Goal: Find specific fact: Find specific fact

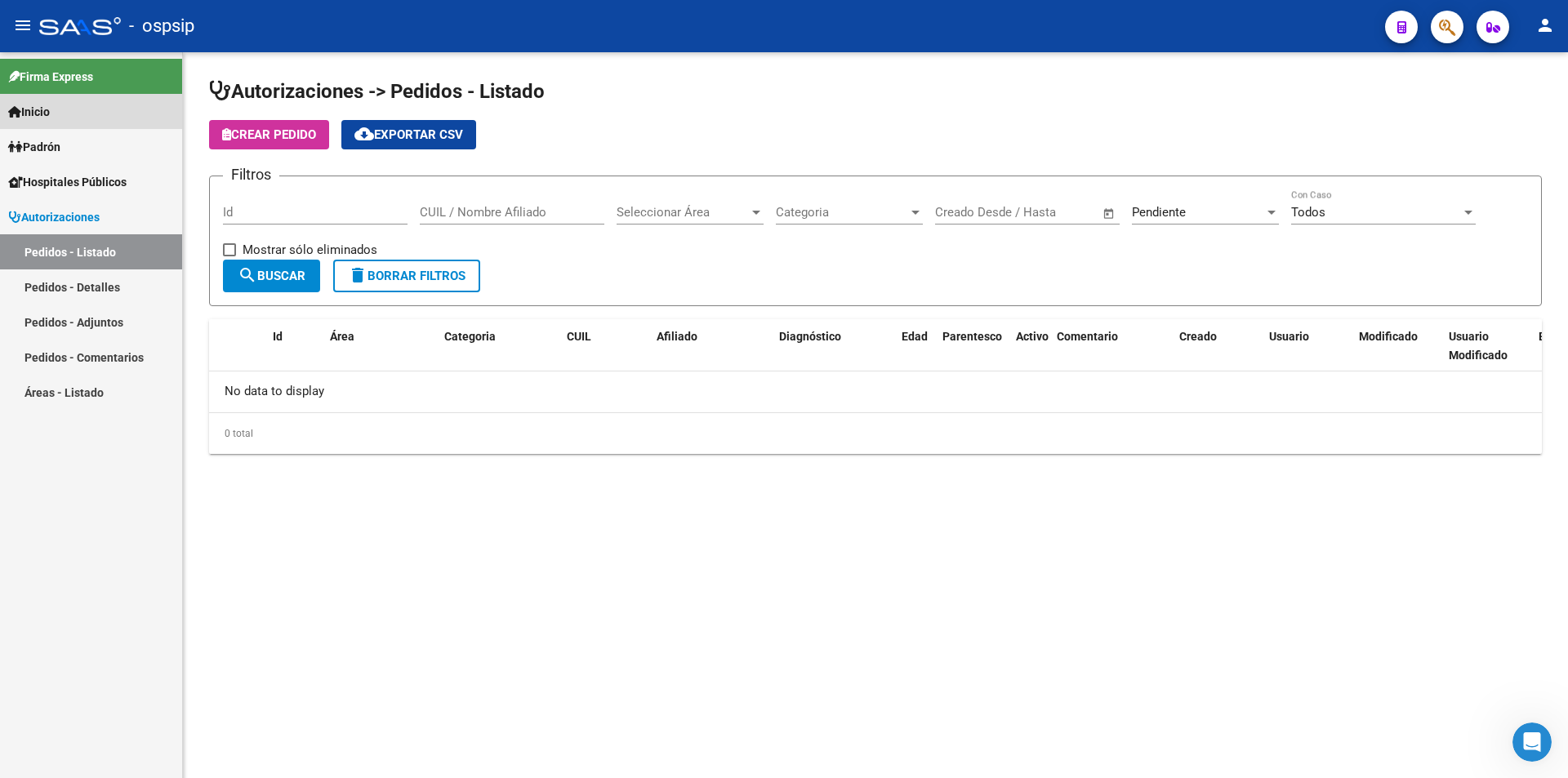
click at [44, 113] on span "Inicio" at bounding box center [29, 112] width 42 height 18
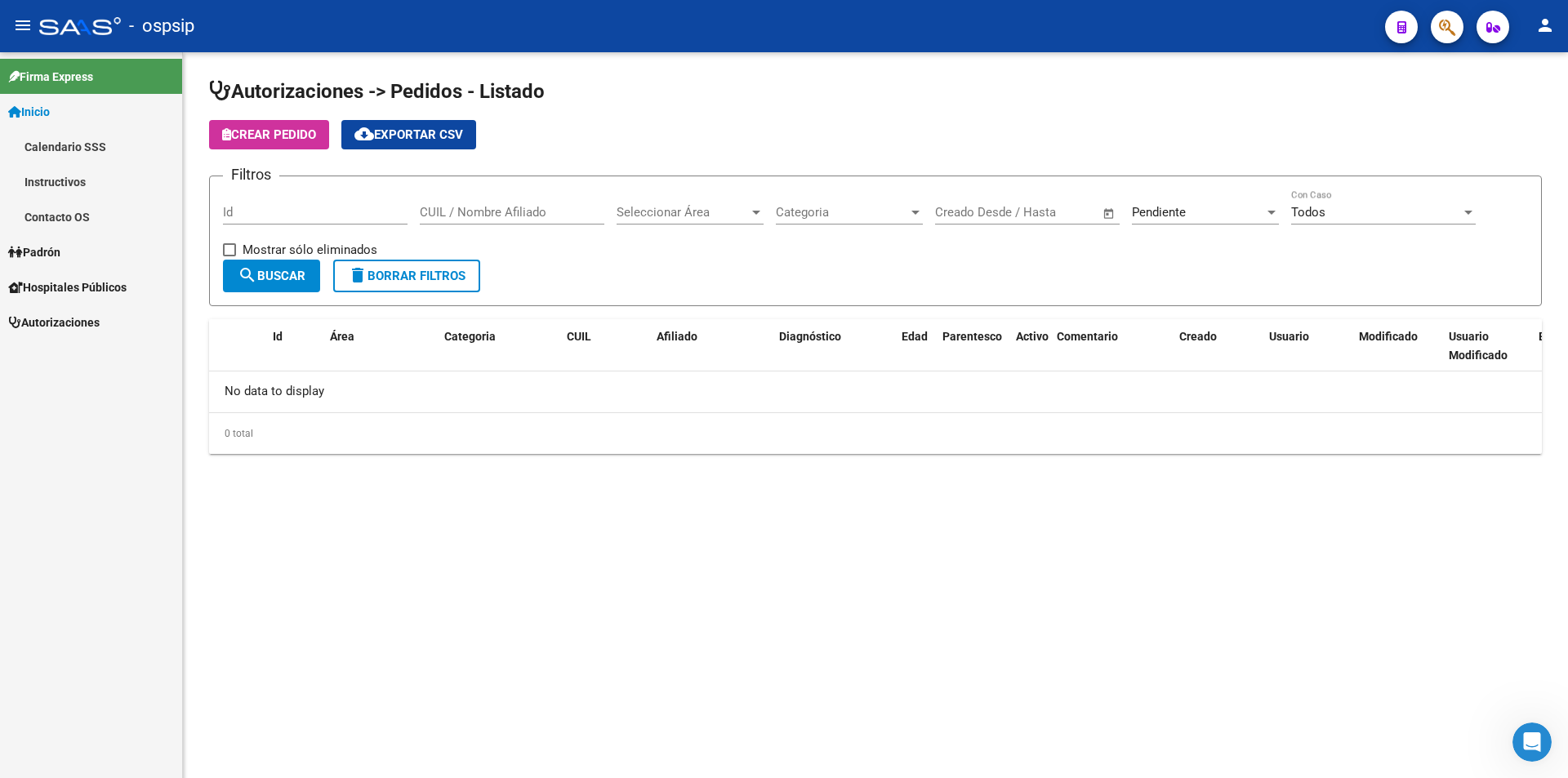
click at [70, 33] on div at bounding box center [80, 26] width 81 height 18
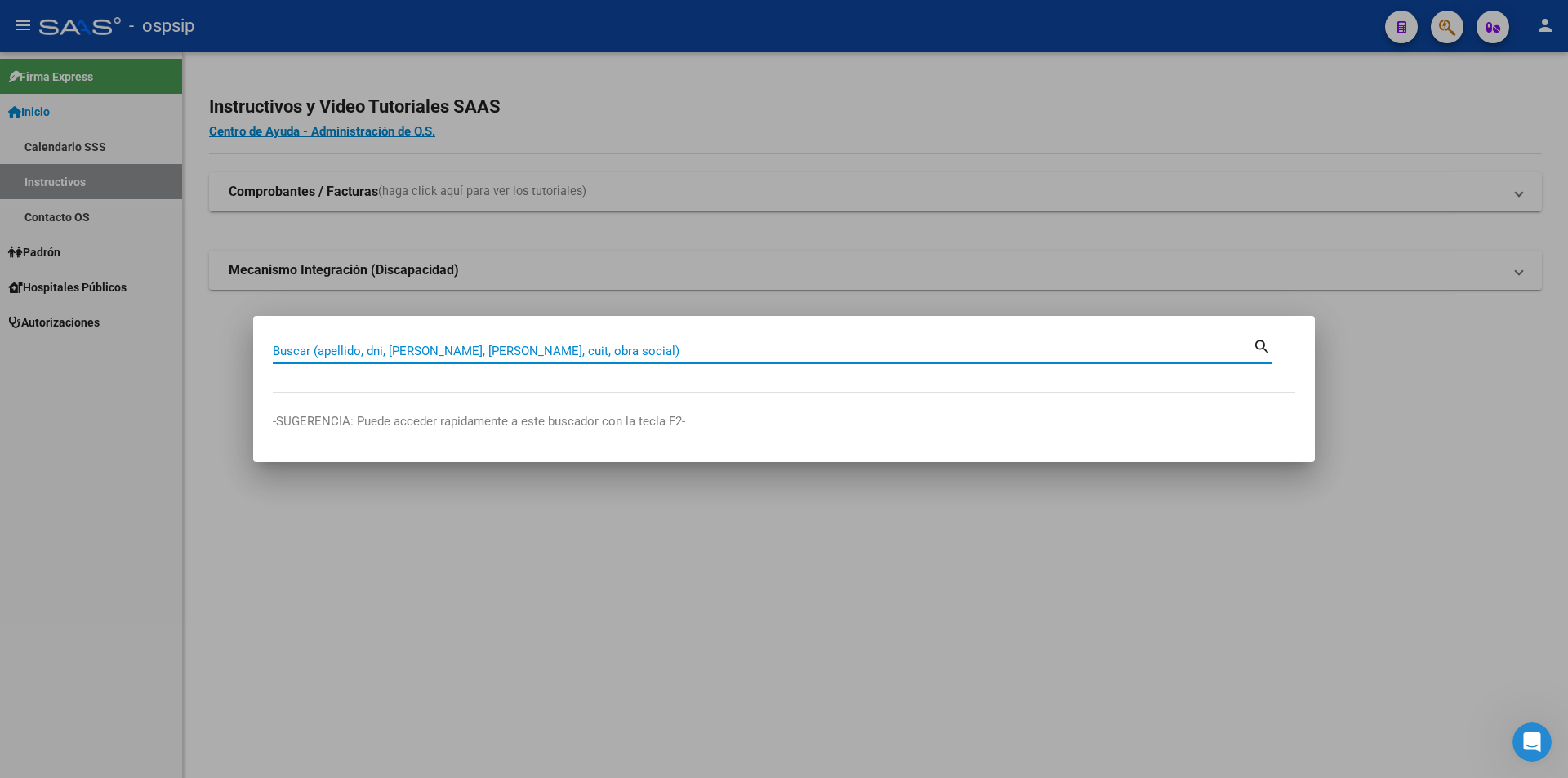
paste input "43515421"
type input "43515421"
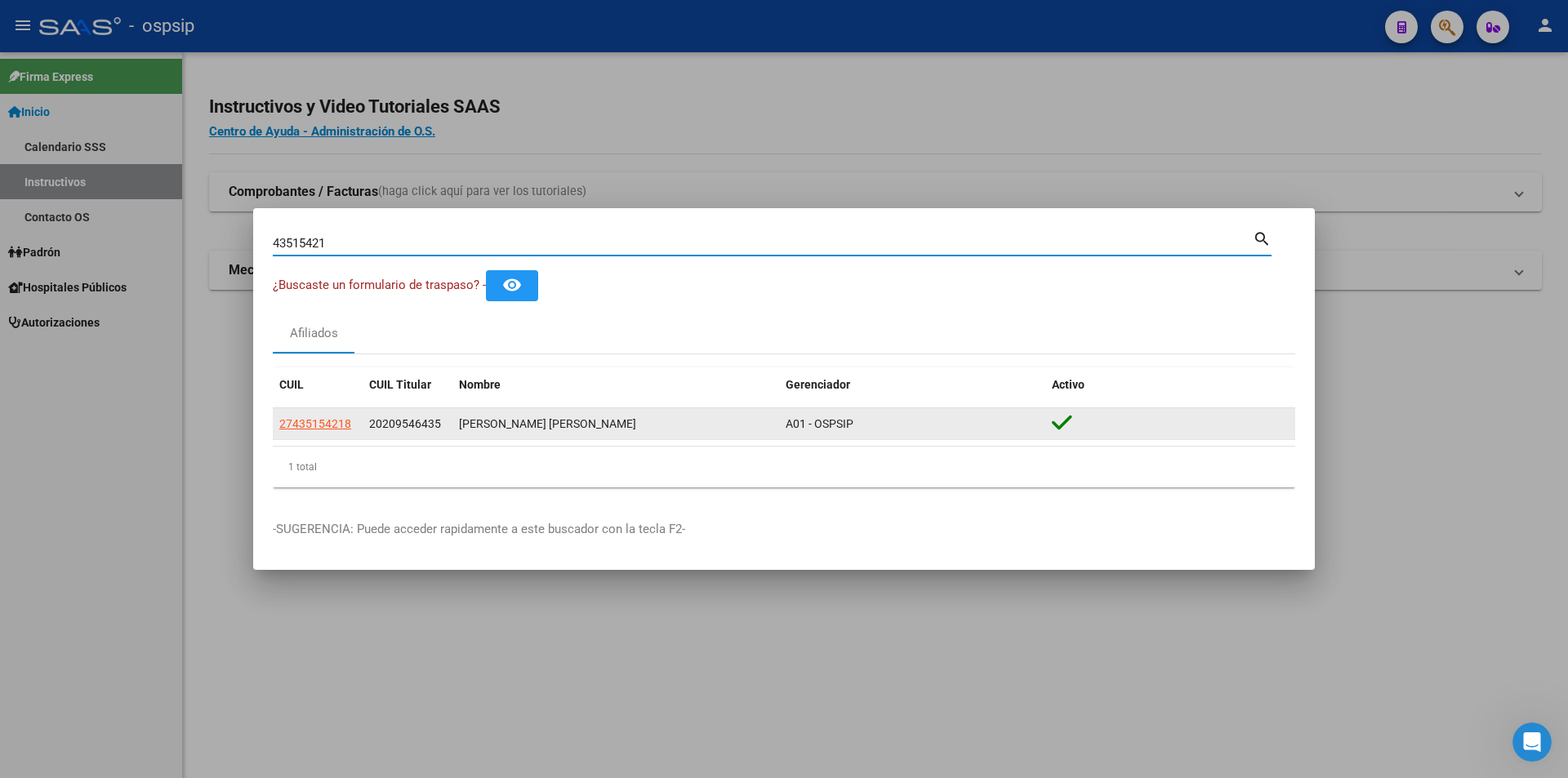
click at [294, 435] on datatable-body-cell "27435154218" at bounding box center [317, 423] width 90 height 32
click at [297, 431] on span "27435154218" at bounding box center [315, 423] width 71 height 13
type textarea "27435154218"
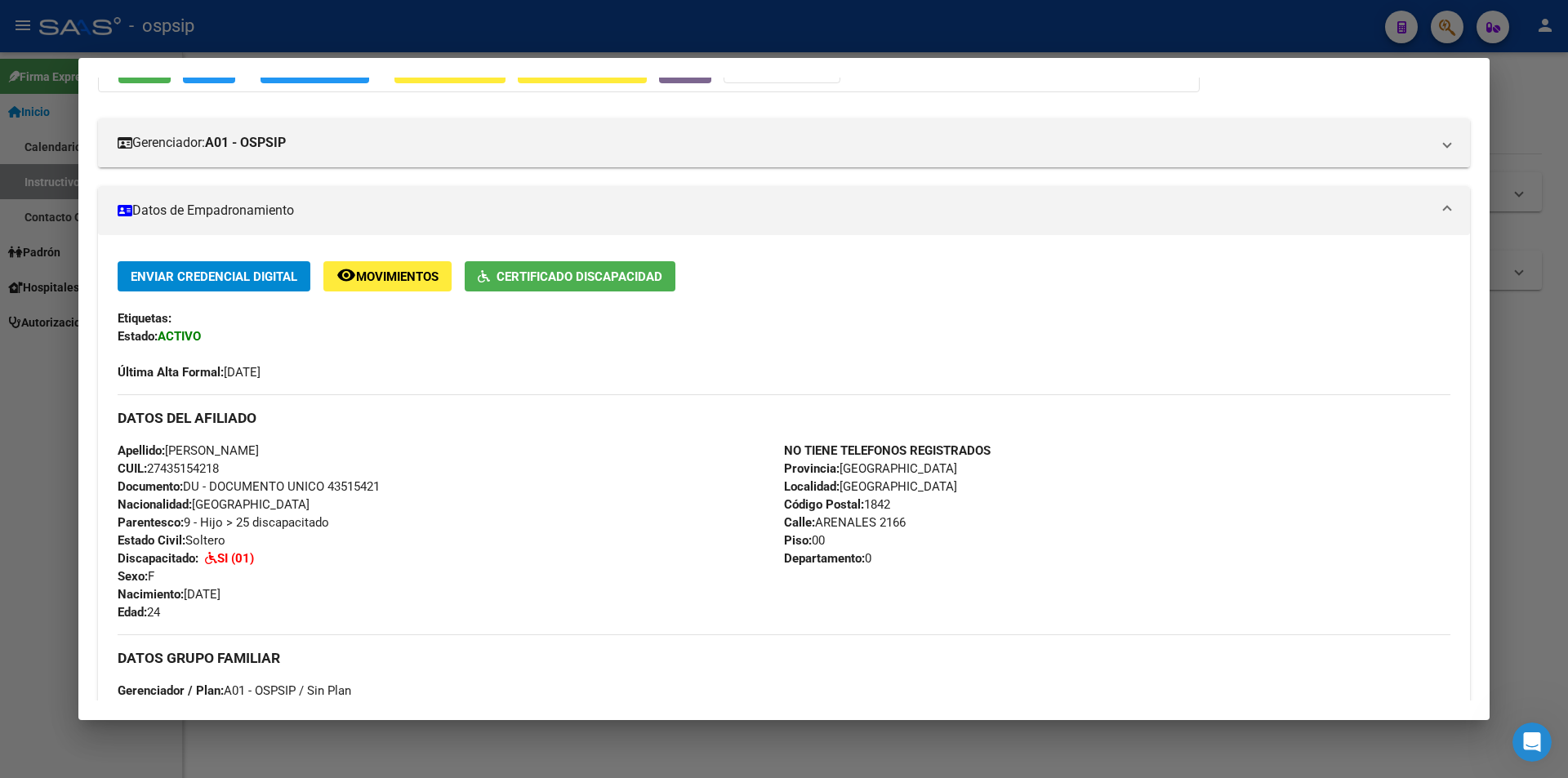
scroll to position [455, 0]
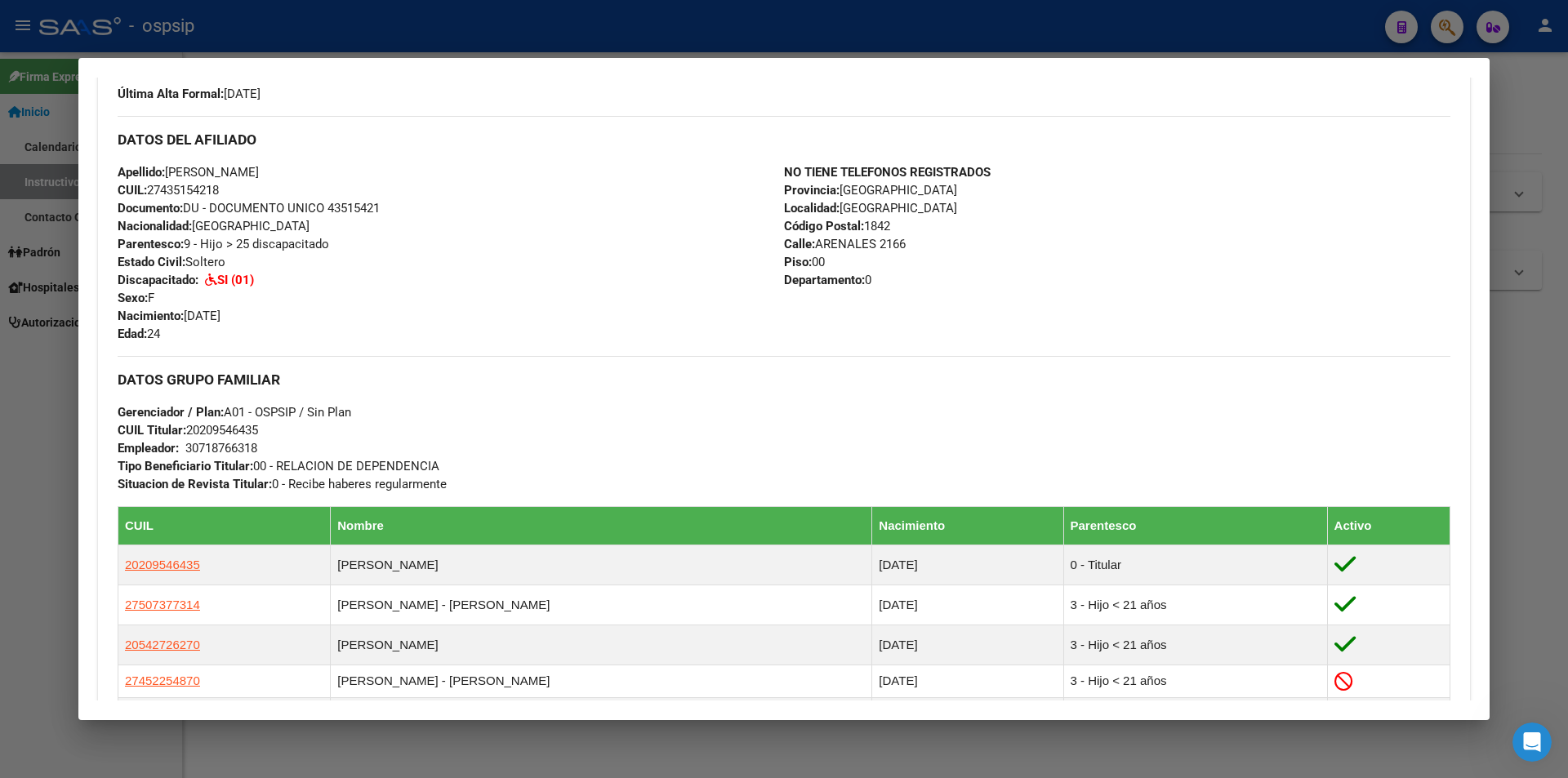
click at [354, 202] on span "Documento: DU - DOCUMENTO UNICO 43515421" at bounding box center [249, 208] width 262 height 14
copy span "43515421"
click at [391, 234] on div "Apellido: [PERSON_NAME] CUIL: 27435154218 Documento: DU - DOCUMENTO UNICO 43515…" at bounding box center [450, 253] width 666 height 180
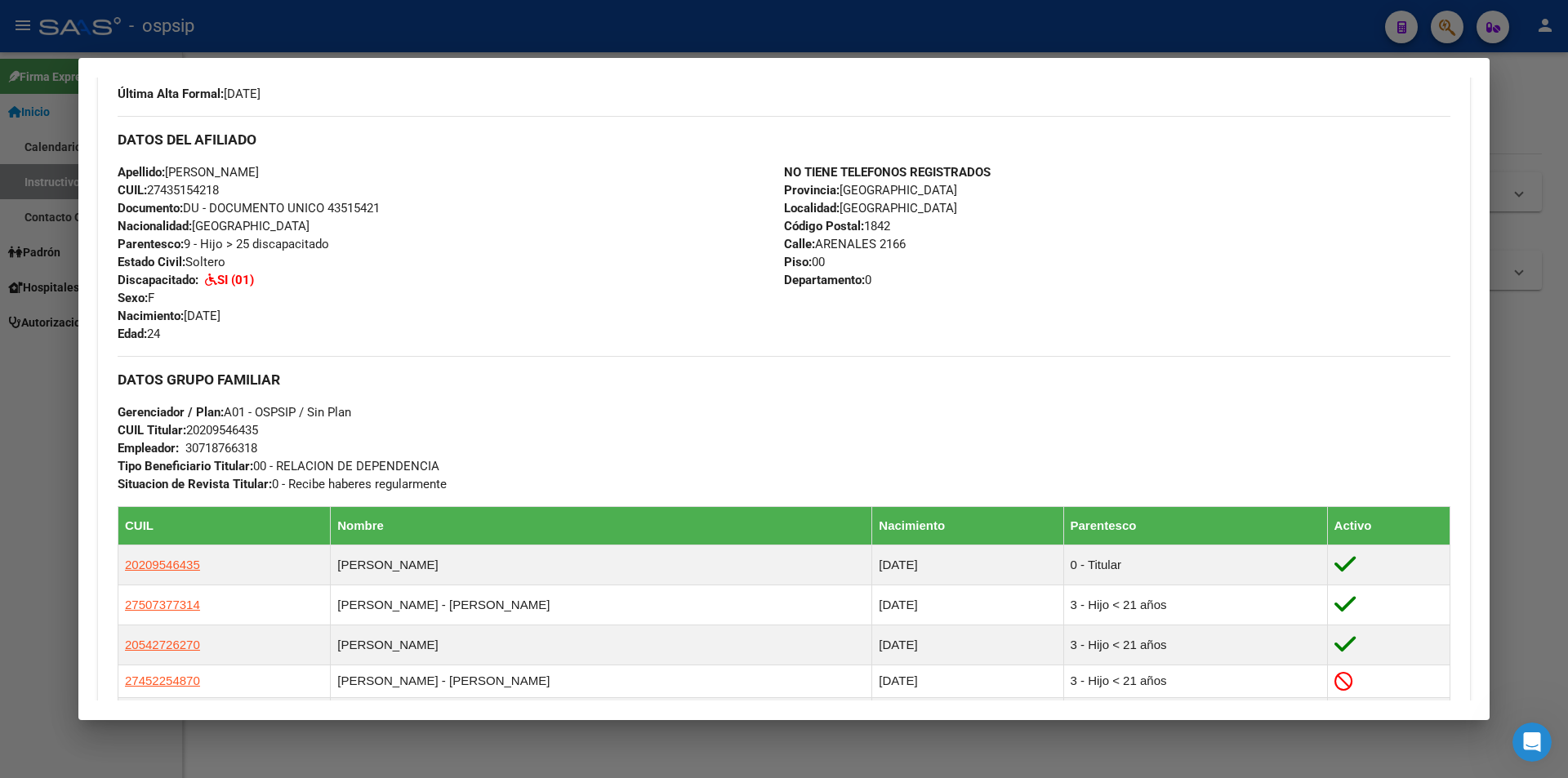
click at [344, 208] on span "Documento: DU - DOCUMENTO UNICO 43515421" at bounding box center [249, 208] width 262 height 14
copy span "43515421"
click at [390, 235] on div "Apellido: [PERSON_NAME] CUIL: 27435154218 Documento: DU - DOCUMENTO UNICO 43515…" at bounding box center [450, 253] width 666 height 180
